Goal: Information Seeking & Learning: Learn about a topic

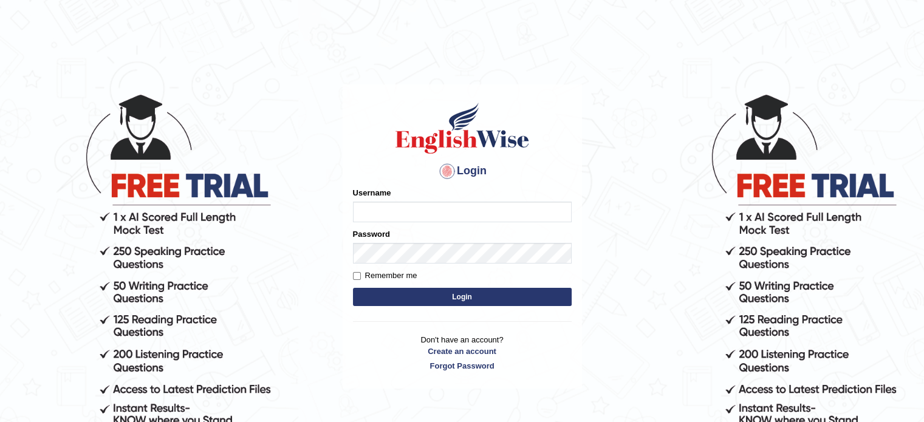
type input "Himabind"
click at [382, 298] on button "Login" at bounding box center [462, 297] width 219 height 18
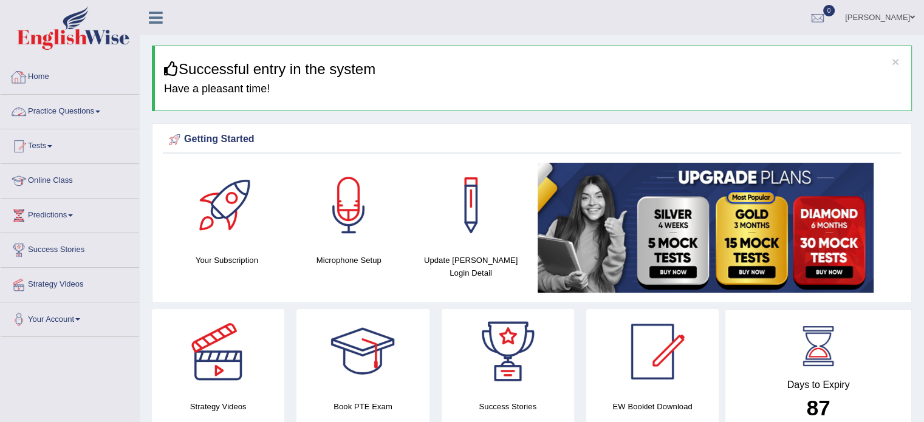
click at [92, 114] on link "Practice Questions" at bounding box center [70, 110] width 138 height 30
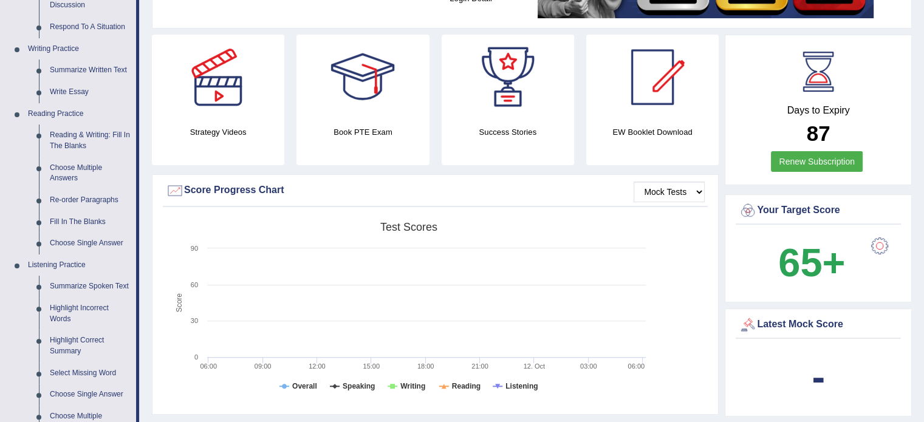
scroll to position [272, 0]
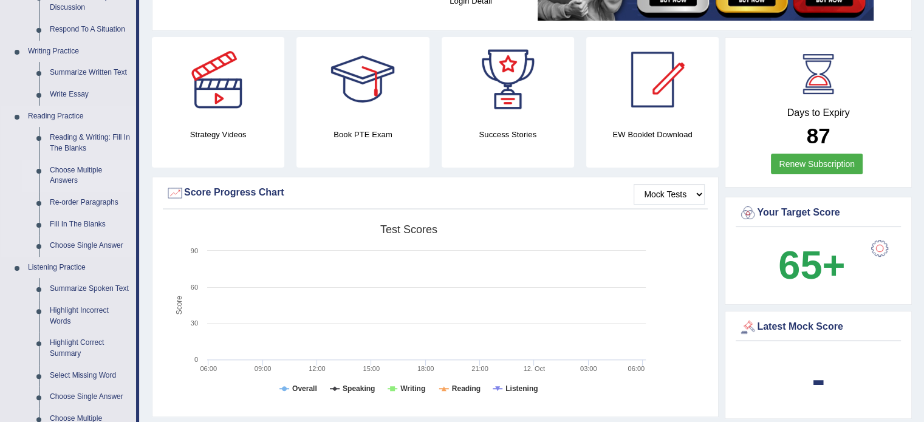
click at [80, 174] on link "Choose Multiple Answers" at bounding box center [90, 176] width 92 height 32
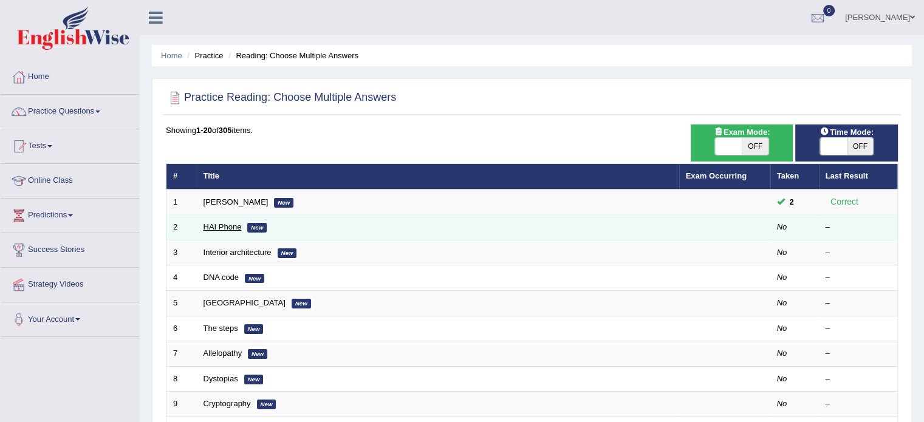
click at [211, 228] on link "HAI Phone" at bounding box center [222, 226] width 38 height 9
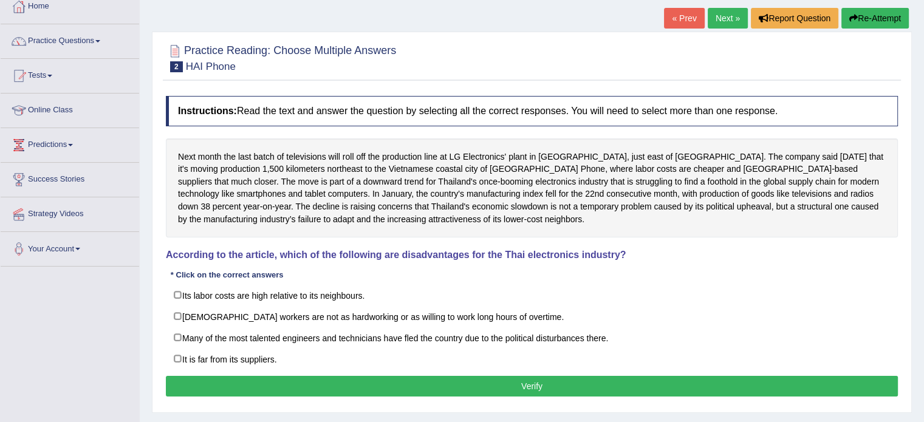
scroll to position [72, 0]
